Goal: Transaction & Acquisition: Purchase product/service

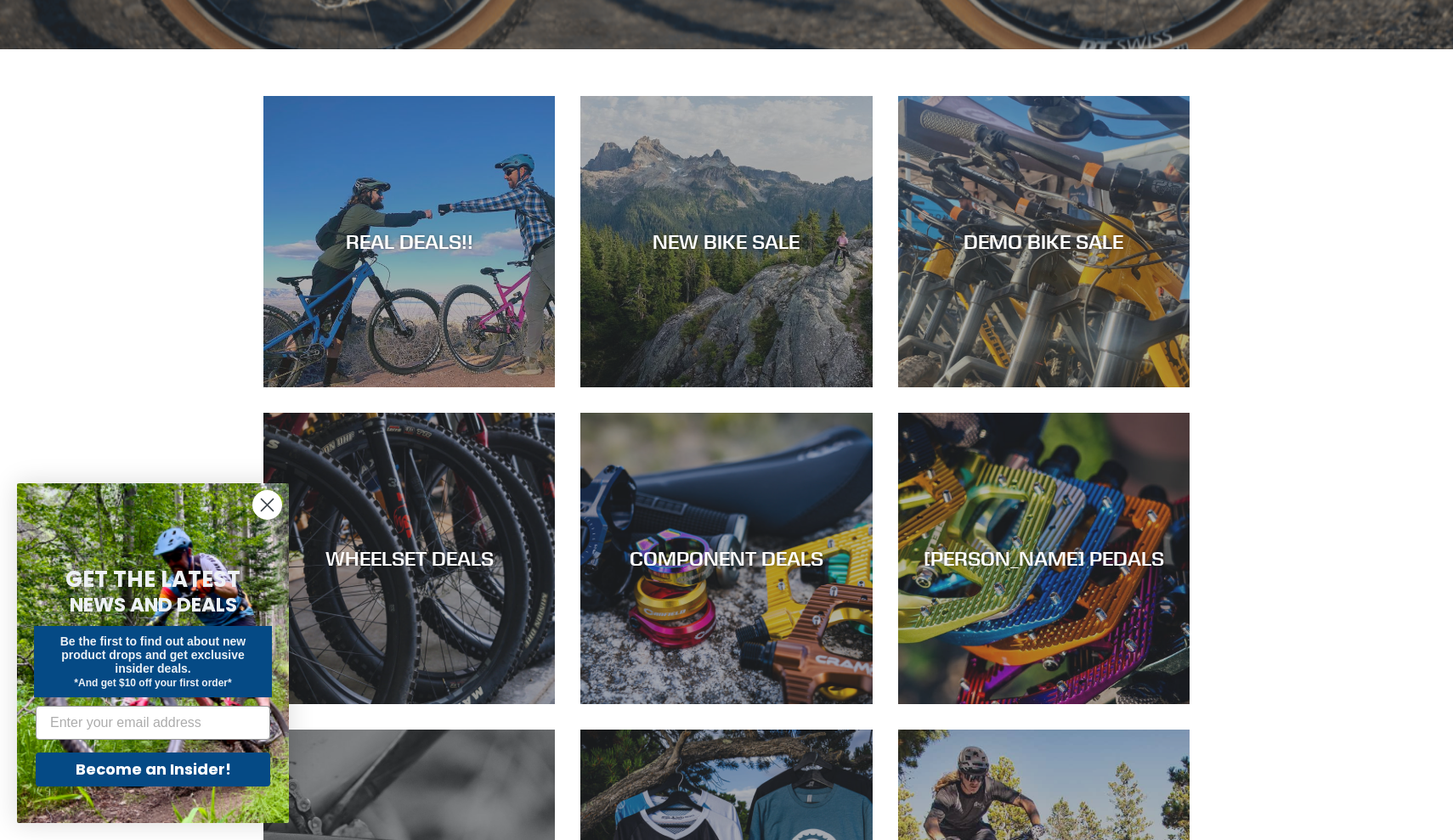
scroll to position [910, 0]
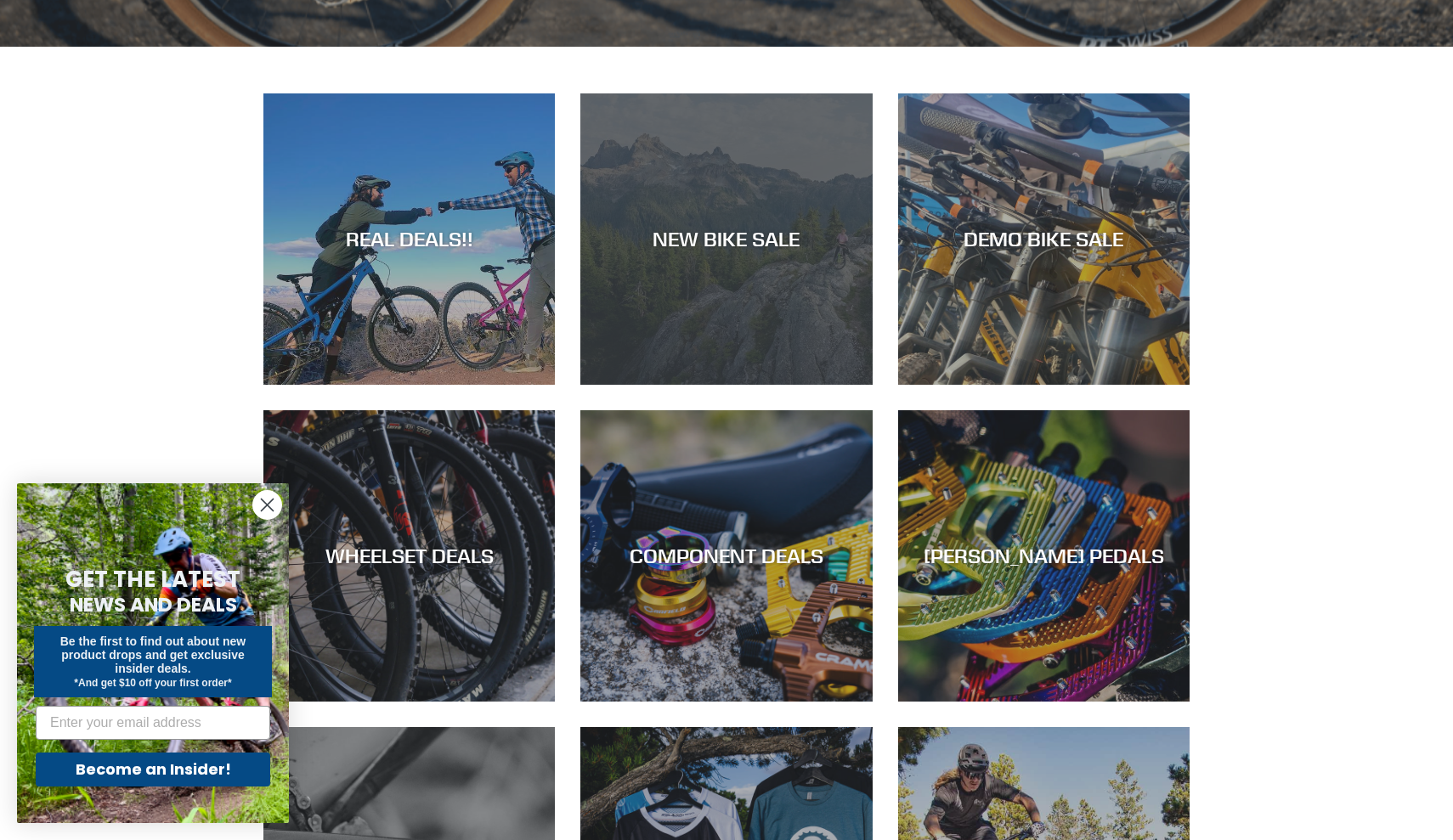
click at [747, 385] on div "NEW BIKE SALE" at bounding box center [726, 385] width 291 height 0
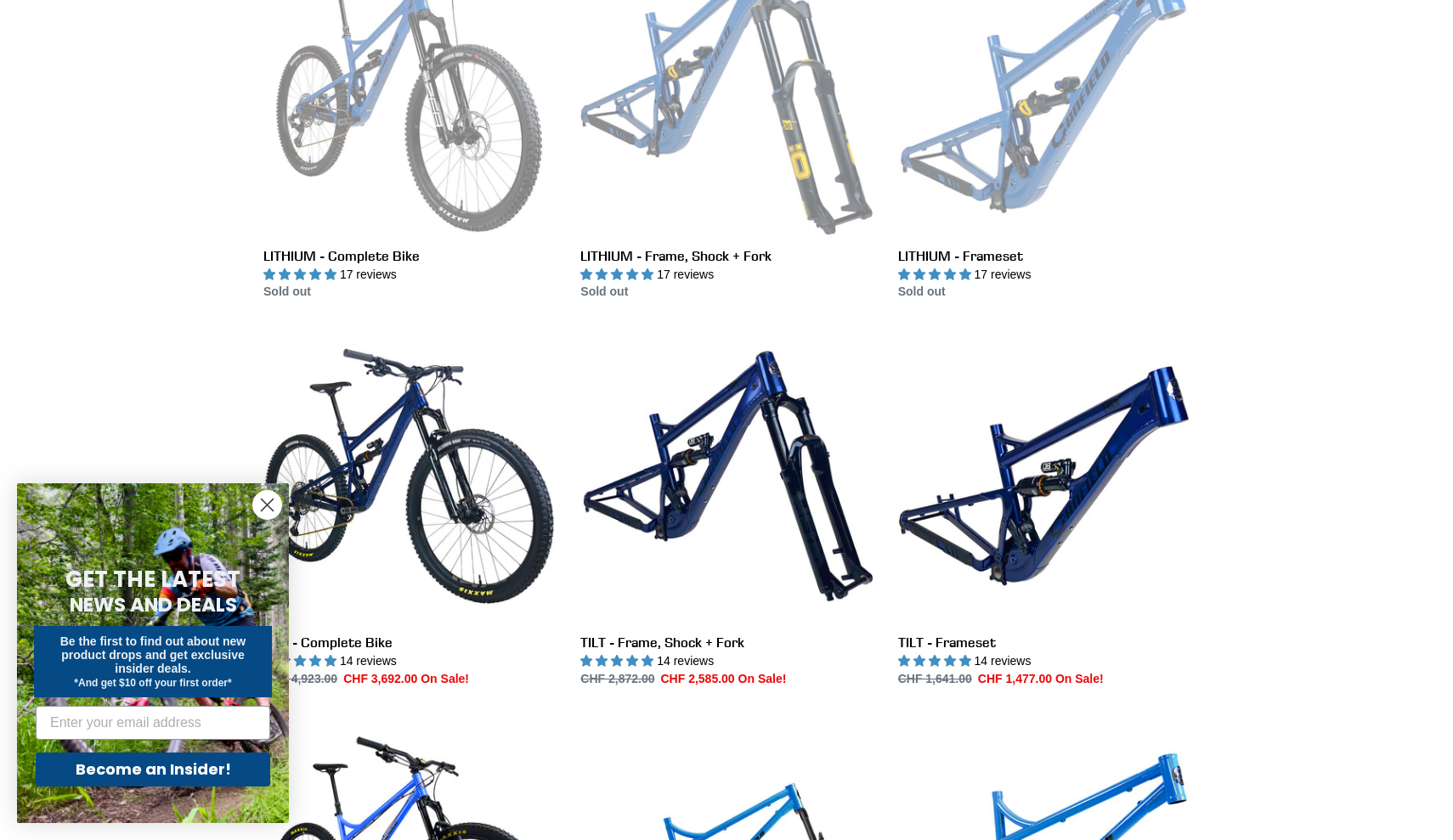
scroll to position [2104, 0]
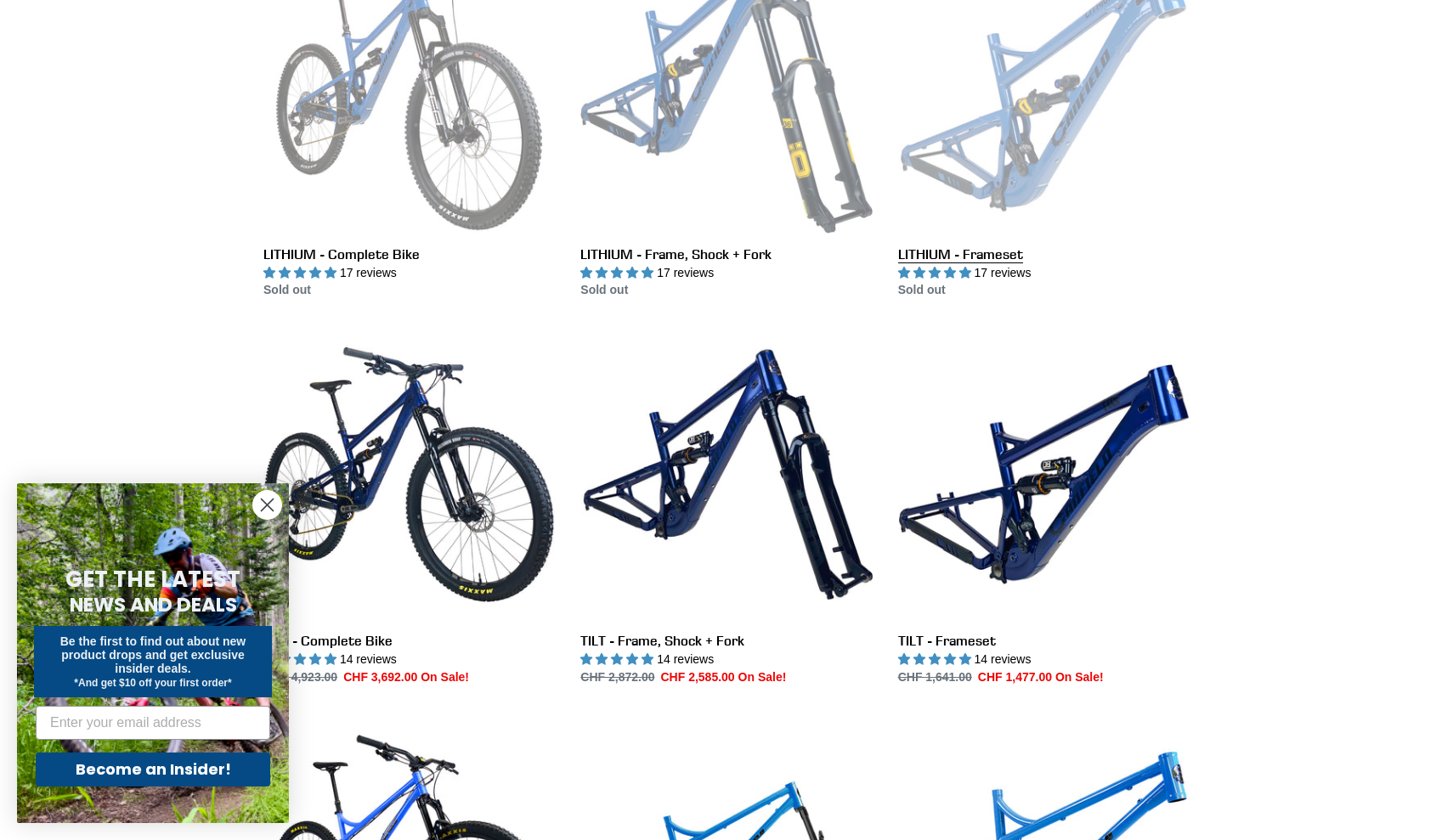
click at [1030, 112] on link "LITHIUM - Frameset" at bounding box center [1043, 120] width 291 height 358
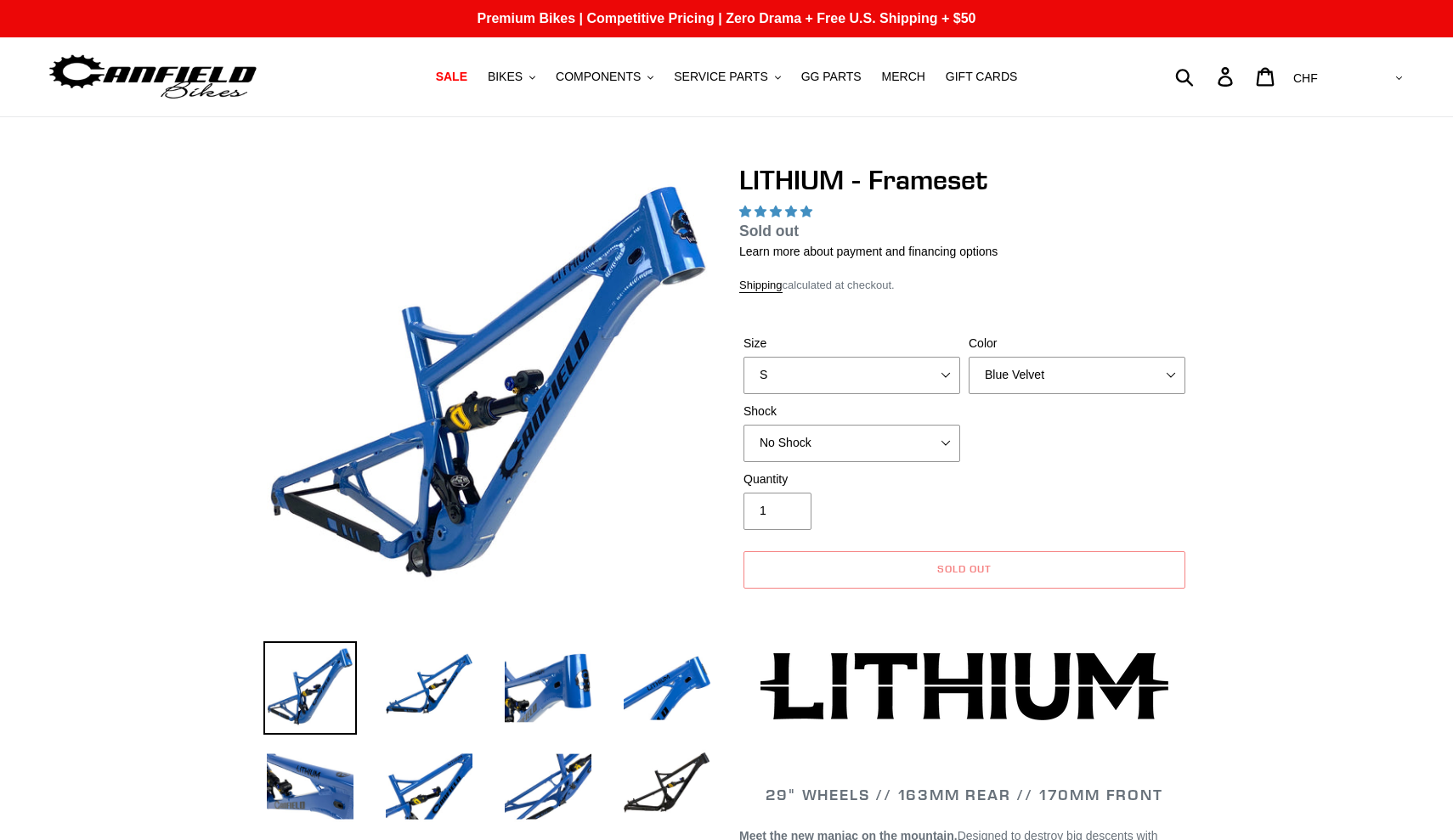
select select "highest-rating"
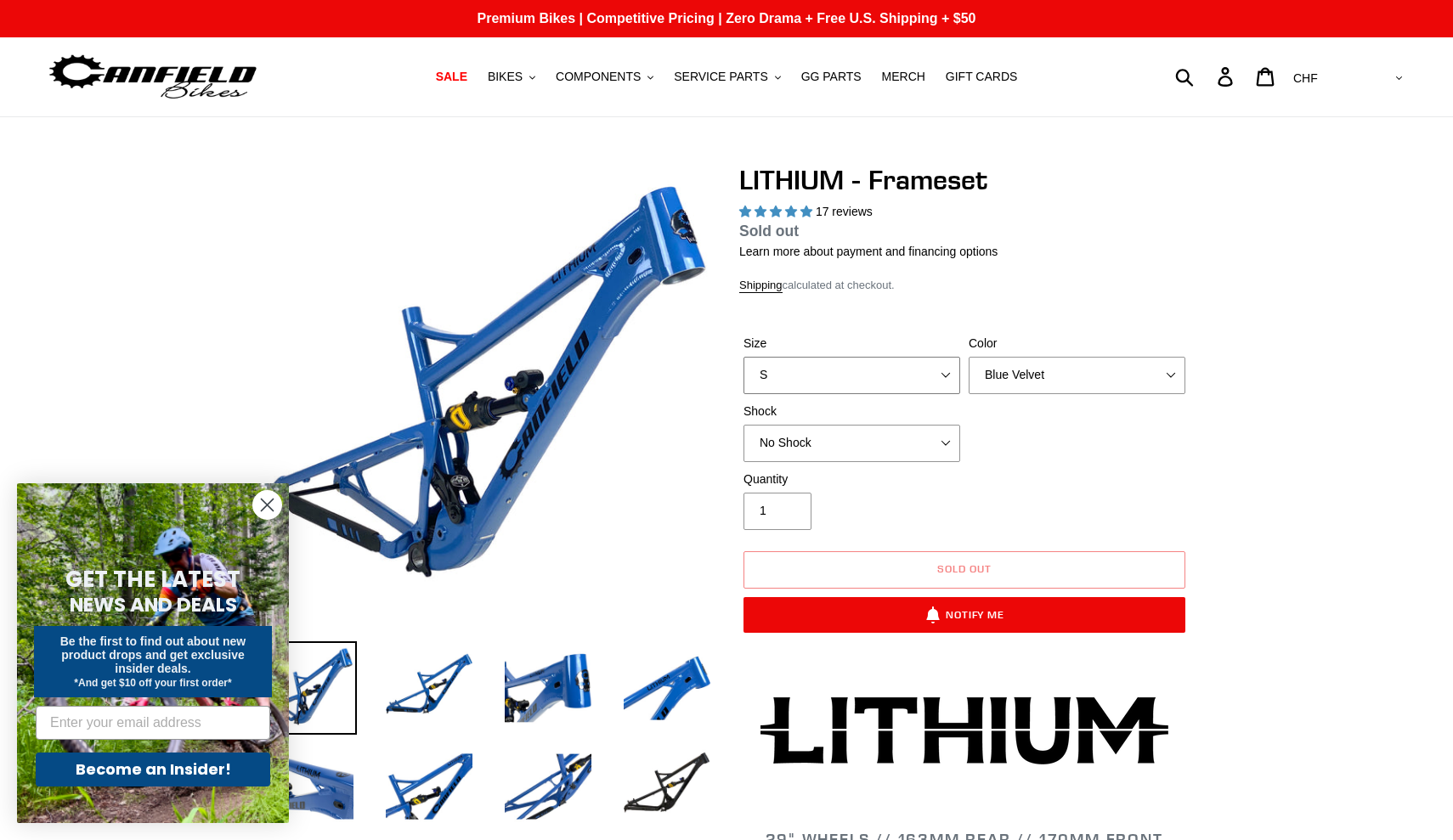
select select "XL"
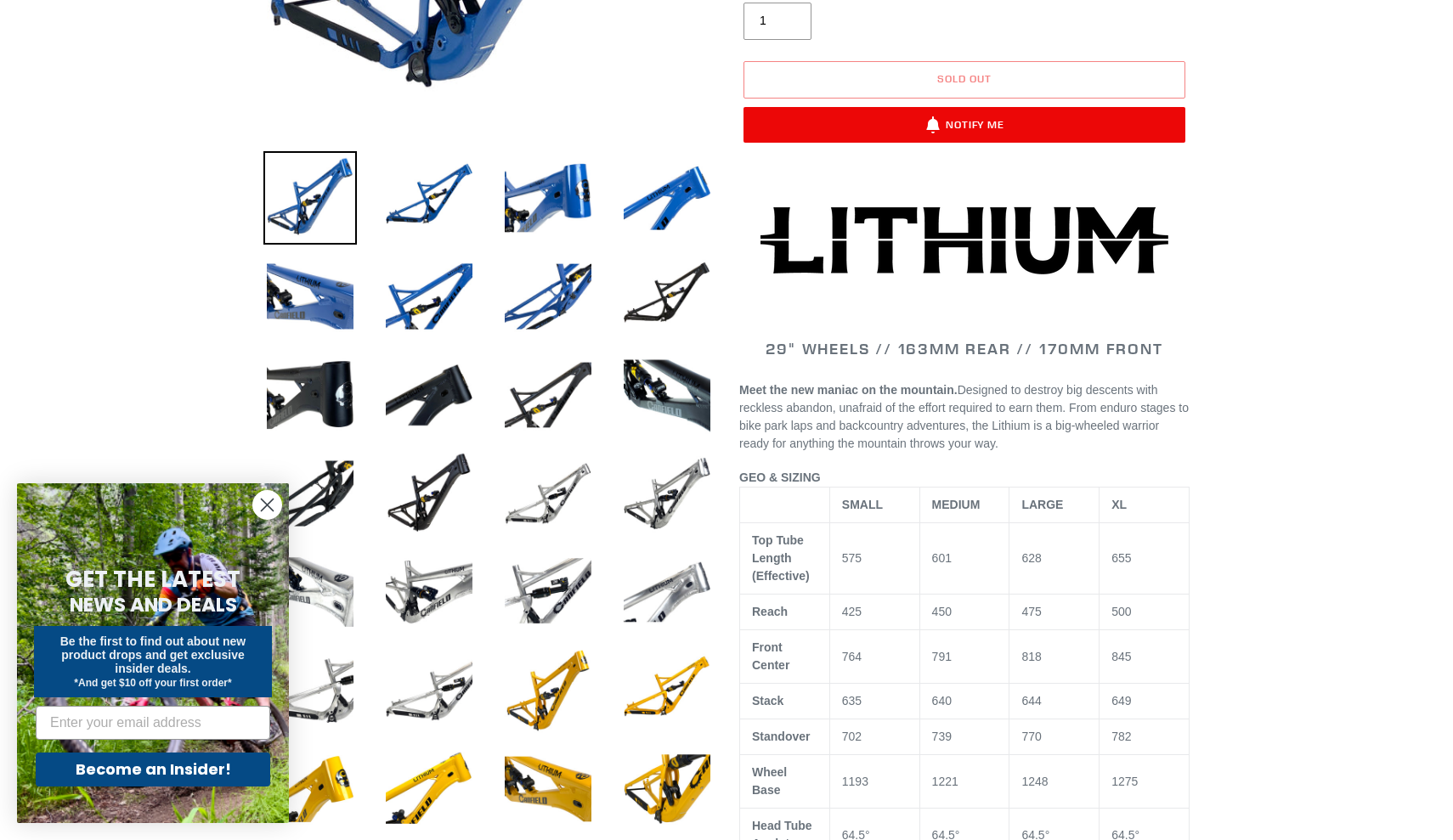
scroll to position [438, 0]
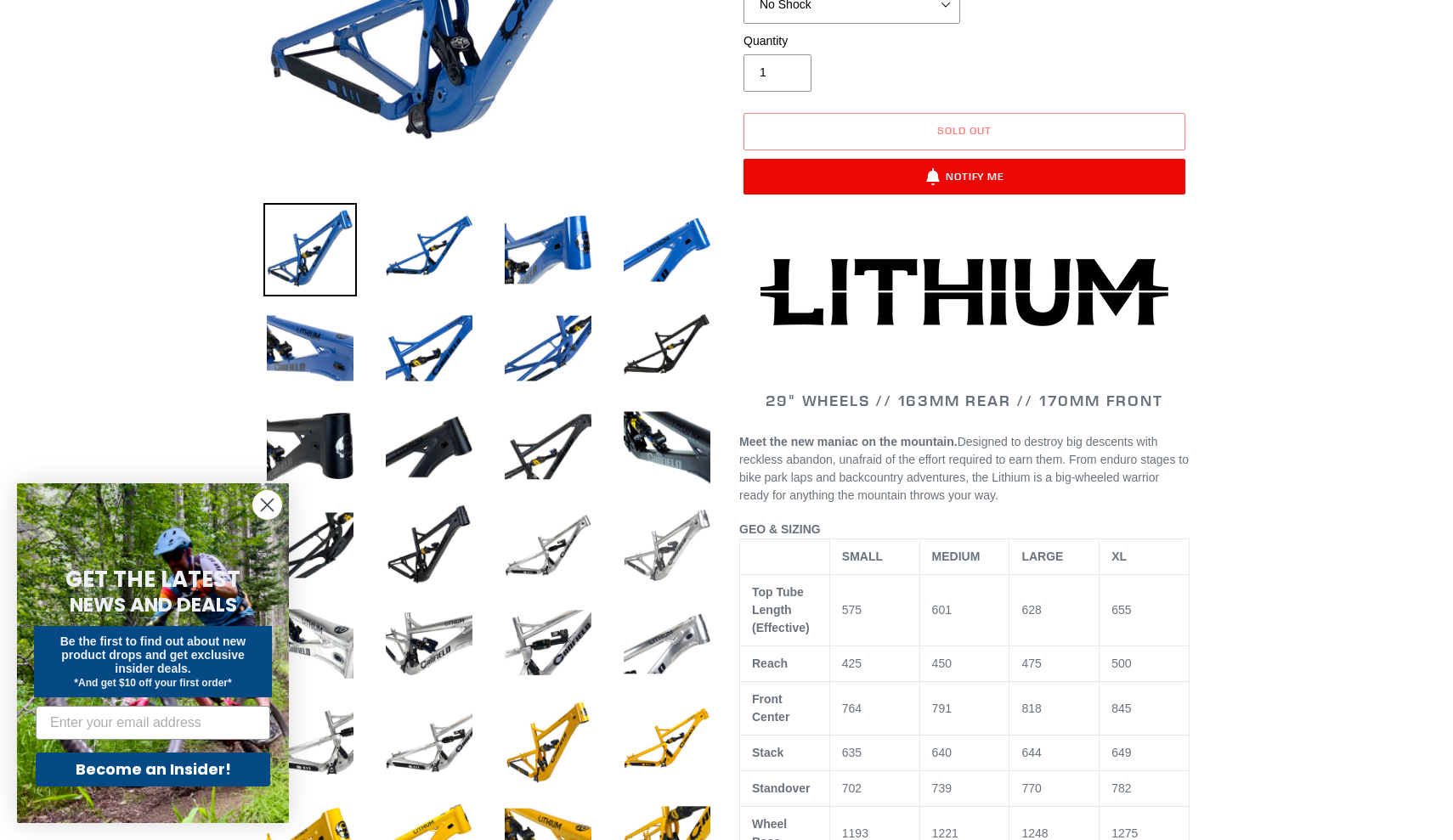
click at [710, 560] on img at bounding box center [667, 545] width 93 height 93
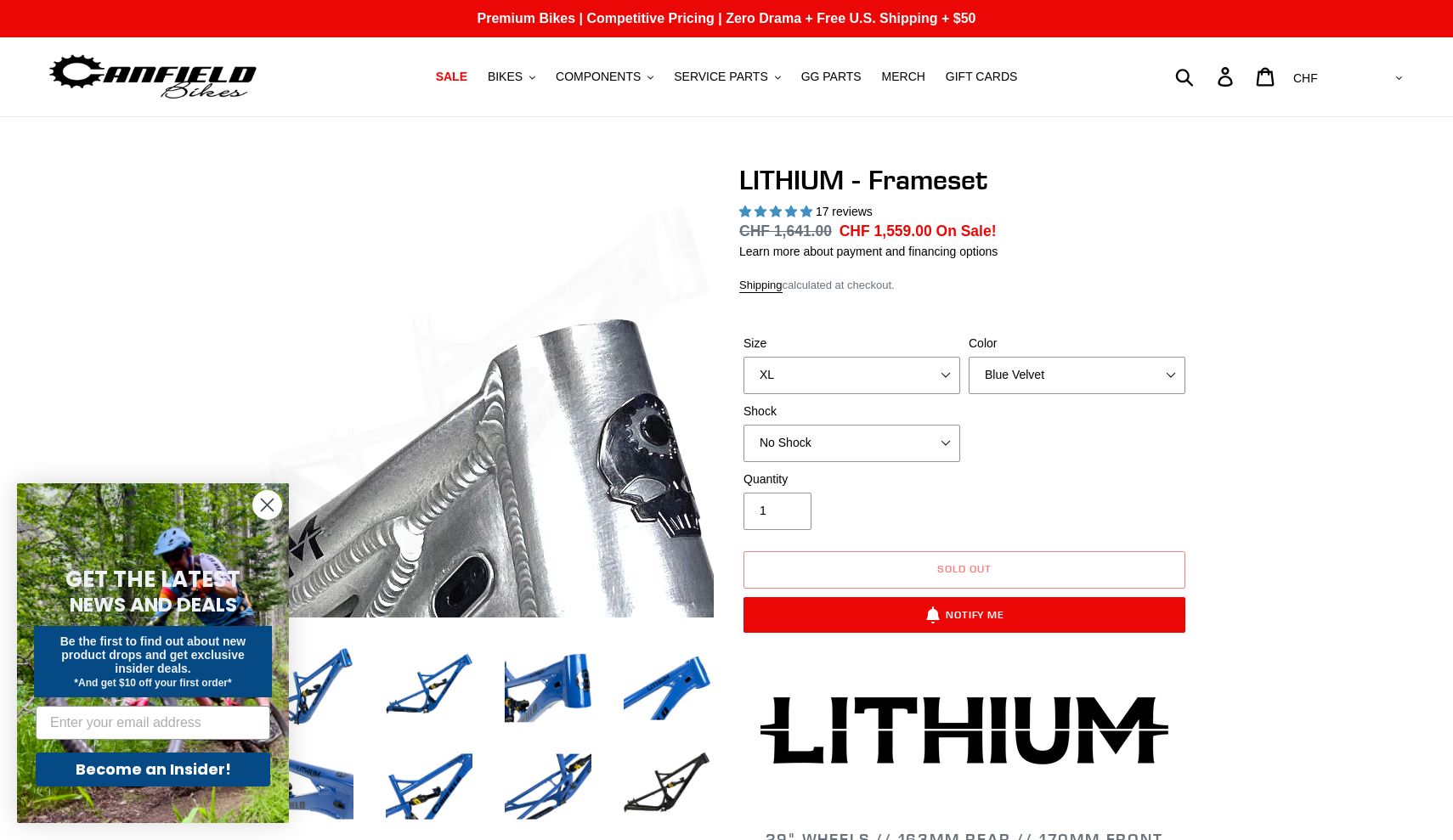
scroll to position [0, 0]
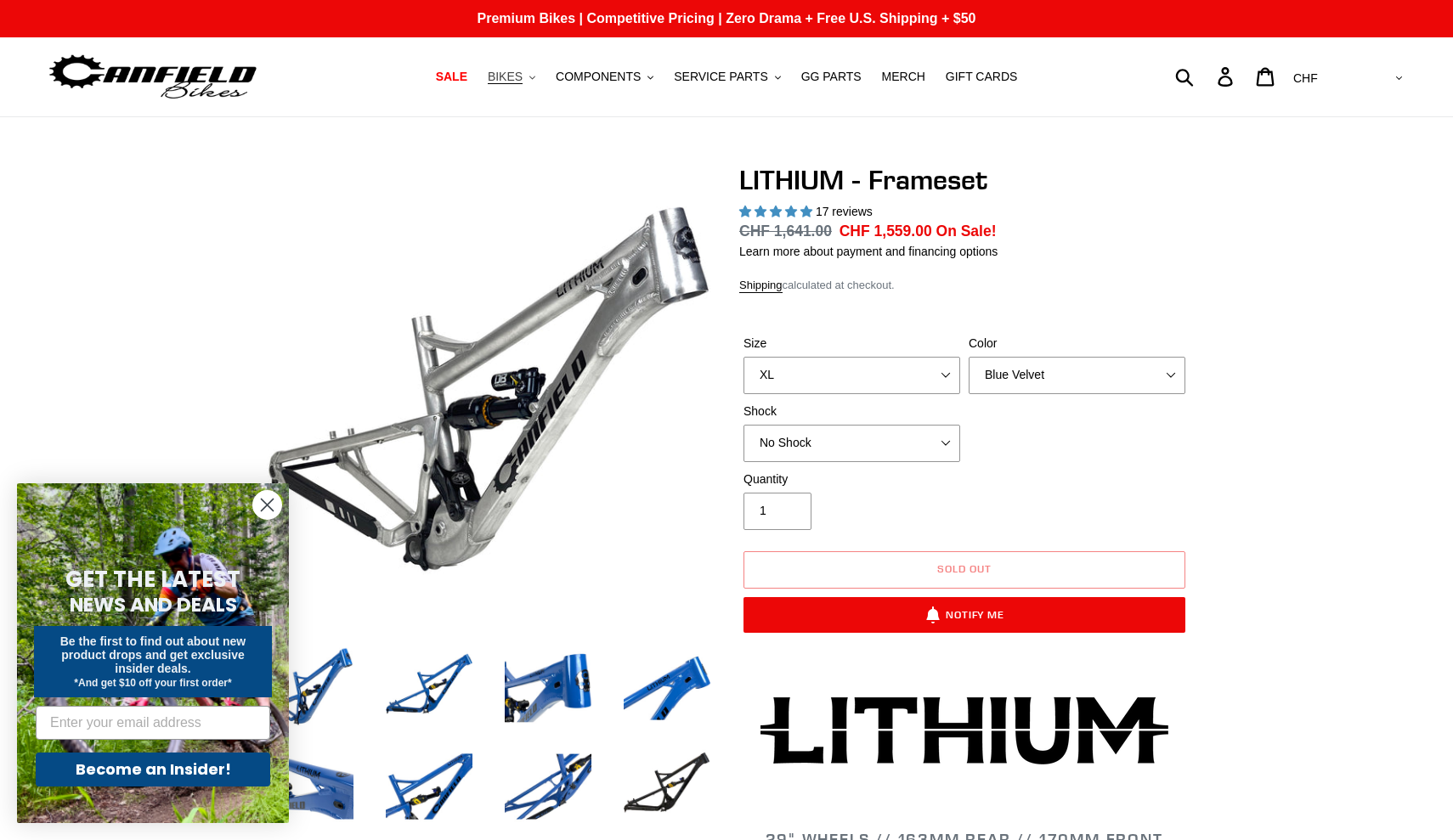
click at [522, 75] on span "BIKES" at bounding box center [505, 77] width 35 height 14
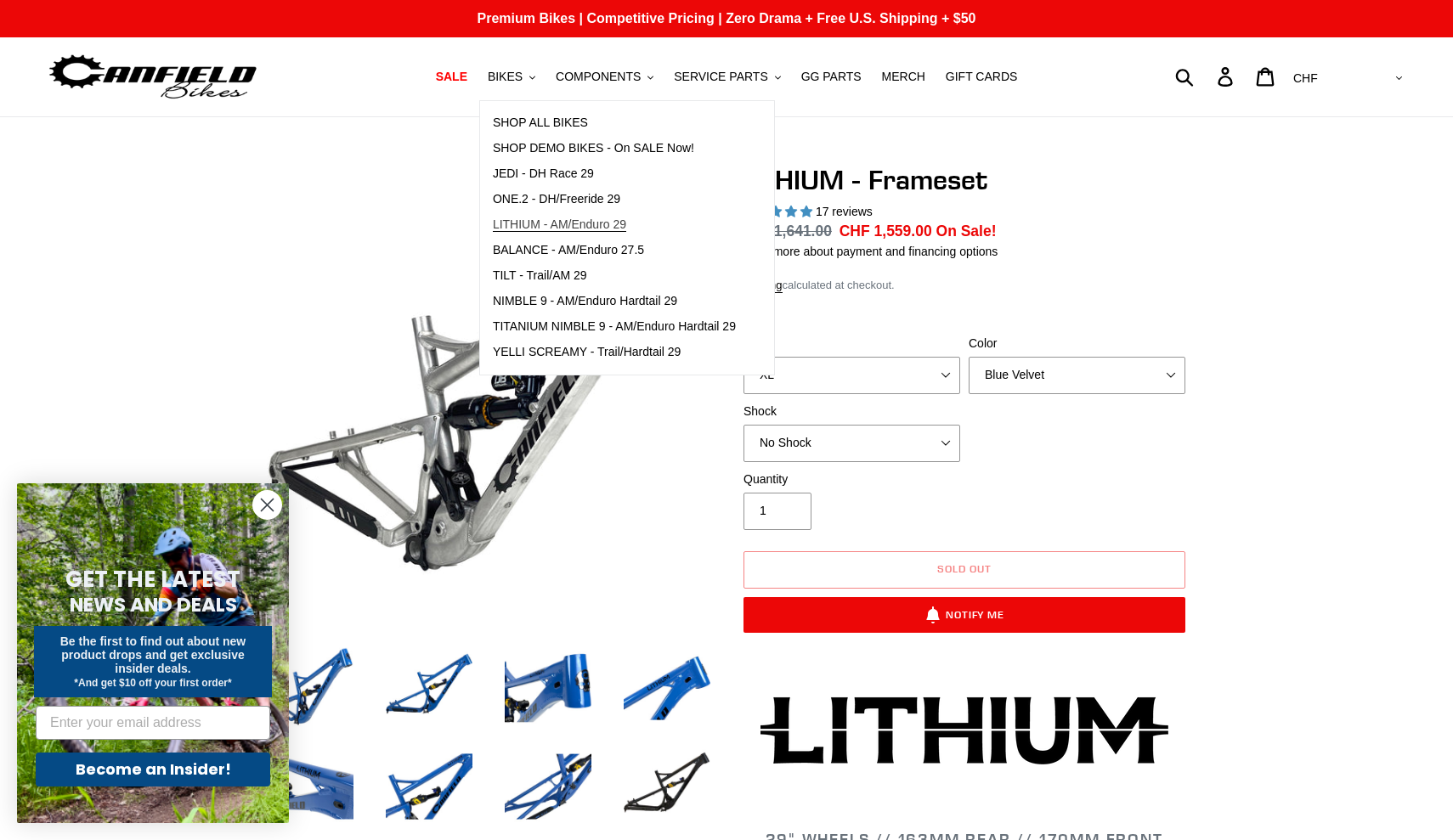
click at [554, 225] on span "LITHIUM - AM/Enduro 29" at bounding box center [559, 225] width 133 height 14
